Goal: Navigation & Orientation: Find specific page/section

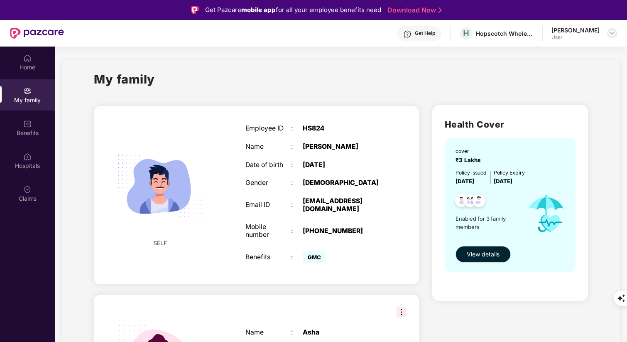
click at [610, 35] on img at bounding box center [612, 33] width 7 height 7
click at [425, 71] on div "My family" at bounding box center [341, 84] width 494 height 29
click at [287, 73] on div "My family" at bounding box center [341, 84] width 494 height 29
click at [32, 61] on div "Home" at bounding box center [27, 62] width 55 height 31
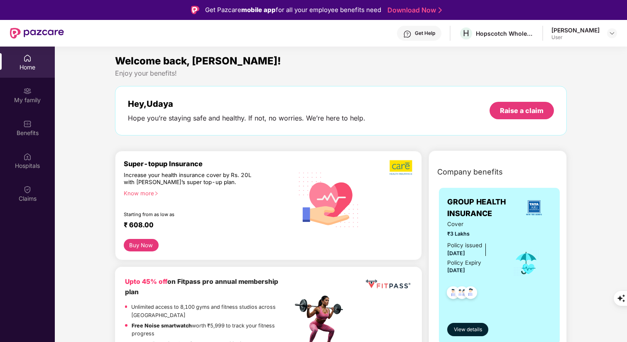
click at [264, 65] on div "Welcome back, [PERSON_NAME]!" at bounding box center [341, 61] width 452 height 16
click at [314, 69] on div "Enjoy your benefits!" at bounding box center [341, 73] width 452 height 9
click at [414, 63] on div "Welcome back, [PERSON_NAME]!" at bounding box center [341, 61] width 452 height 16
click at [451, 61] on div "Welcome back, [PERSON_NAME]!" at bounding box center [341, 61] width 452 height 16
click at [475, 59] on div "Welcome back, [PERSON_NAME]!" at bounding box center [341, 61] width 452 height 16
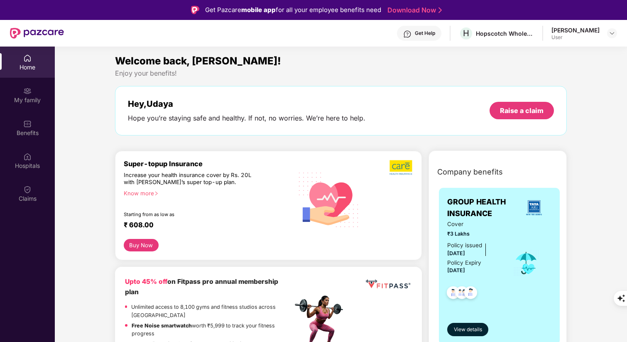
click at [512, 59] on div "Welcome back, [PERSON_NAME]!" at bounding box center [341, 61] width 452 height 16
click at [610, 33] on img at bounding box center [612, 33] width 7 height 7
click at [473, 69] on div "Enjoy your benefits!" at bounding box center [341, 73] width 452 height 9
click at [420, 34] on div "Get Help" at bounding box center [425, 33] width 20 height 7
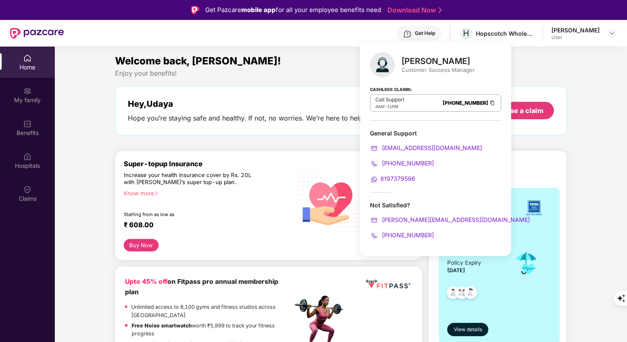
click at [336, 94] on div "Hey, [PERSON_NAME] Hope you’re staying safe and healthy. If not, no worries. We…" at bounding box center [341, 110] width 452 height 49
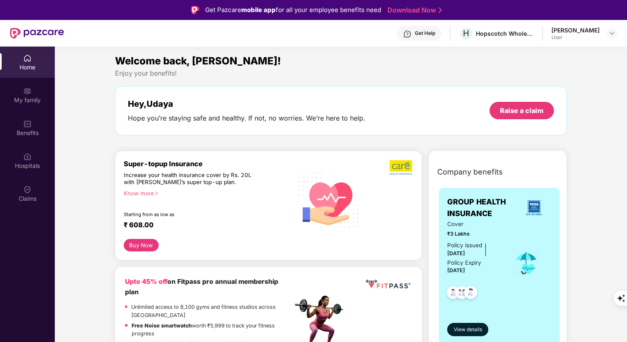
click at [394, 76] on div "Enjoy your benefits!" at bounding box center [341, 73] width 452 height 9
